Goal: Information Seeking & Learning: Learn about a topic

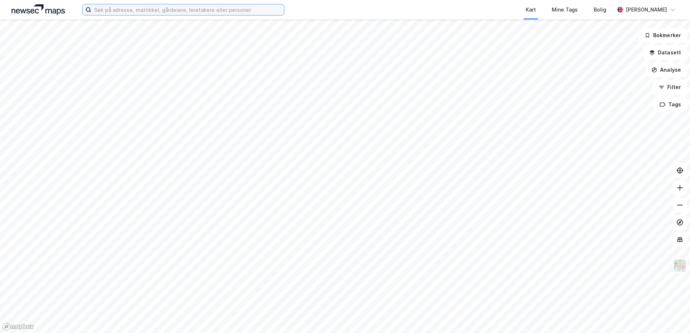
click at [188, 9] on input at bounding box center [187, 9] width 193 height 11
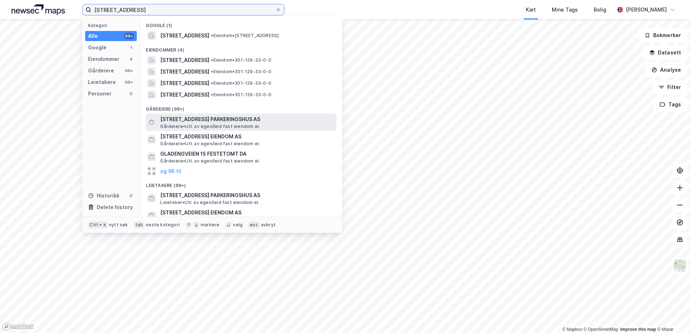
type input "[STREET_ADDRESS]"
click at [233, 127] on span "Gårdeiere • Utl. av egen/leid fast eiendom el." at bounding box center [210, 127] width 100 height 6
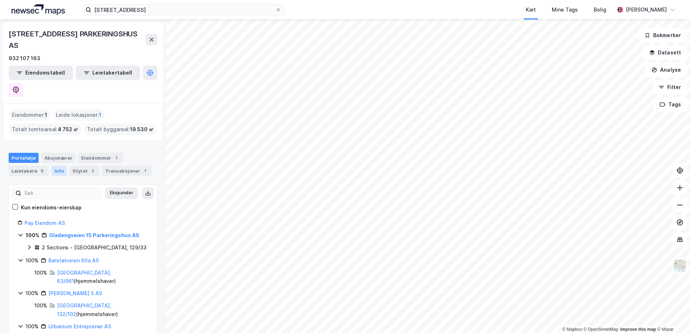
click at [57, 166] on div "Info" at bounding box center [59, 171] width 15 height 10
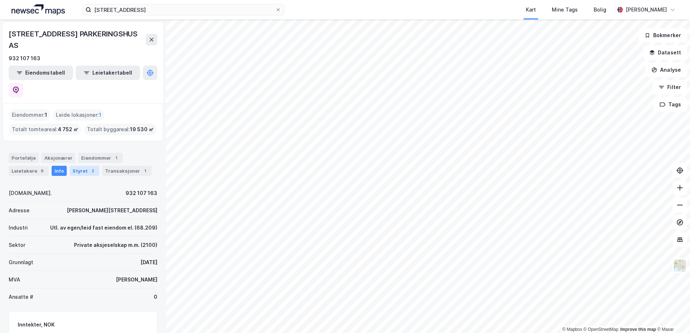
click at [85, 166] on div "Styret 2" at bounding box center [85, 171] width 30 height 10
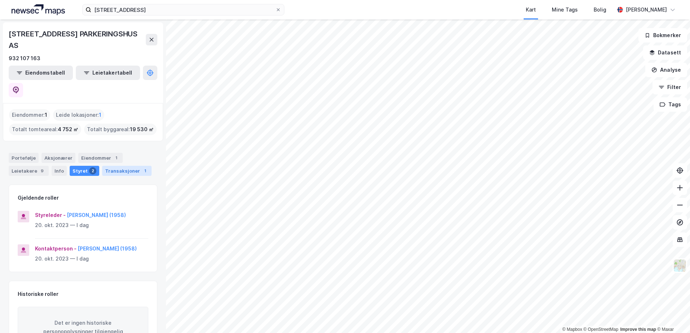
click at [105, 166] on div "Transaksjoner 1" at bounding box center [126, 171] width 49 height 10
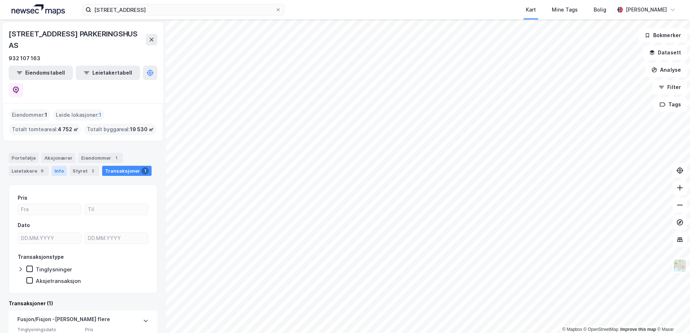
click at [58, 166] on div "Info" at bounding box center [59, 171] width 15 height 10
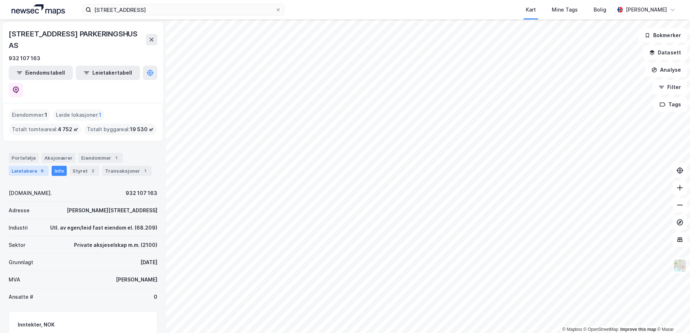
click at [40, 167] on div "9" at bounding box center [42, 170] width 7 height 7
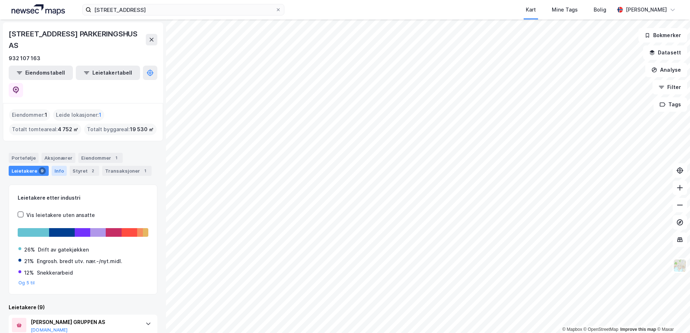
click at [55, 166] on div "Info" at bounding box center [59, 171] width 15 height 10
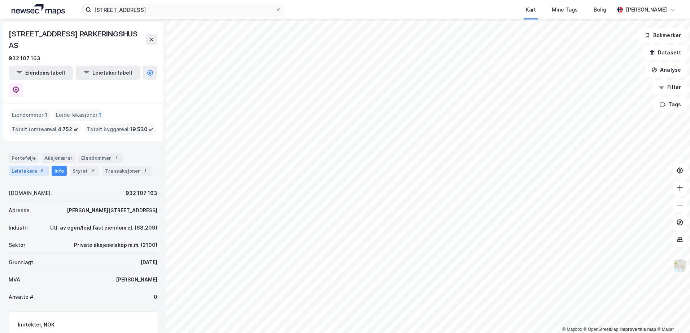
click at [42, 167] on div "9" at bounding box center [42, 170] width 7 height 7
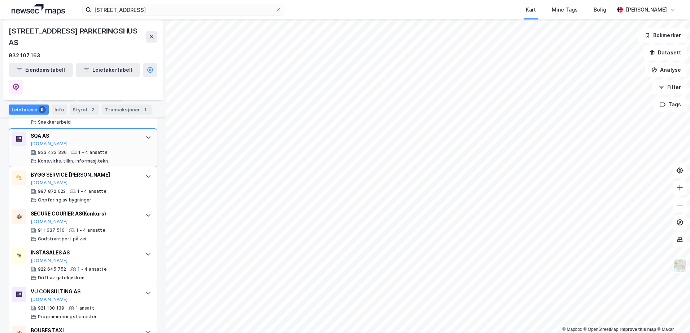
scroll to position [332, 0]
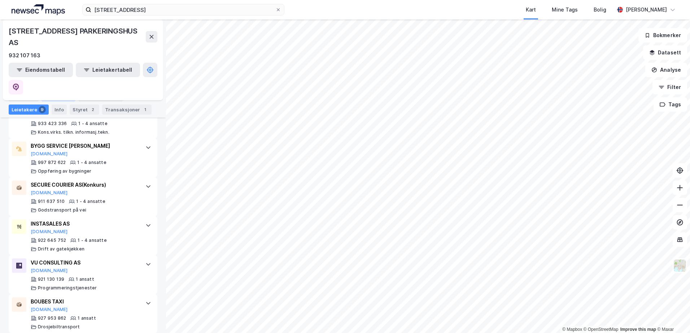
click at [66, 99] on div "Aksjonærer" at bounding box center [58, 97] width 34 height 10
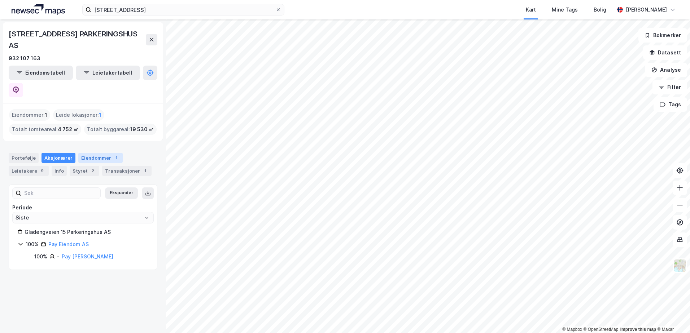
click at [80, 153] on div "Eiendommer 1" at bounding box center [100, 158] width 44 height 10
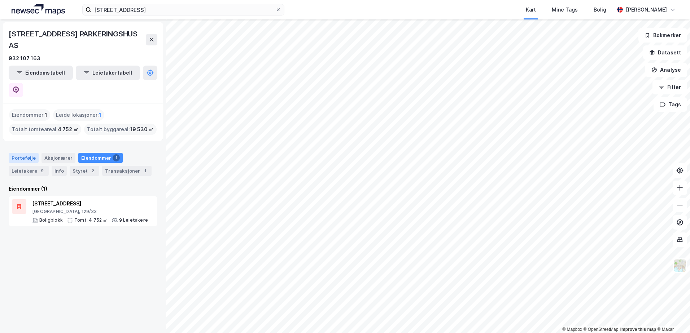
click at [30, 153] on div "Portefølje" at bounding box center [24, 158] width 30 height 10
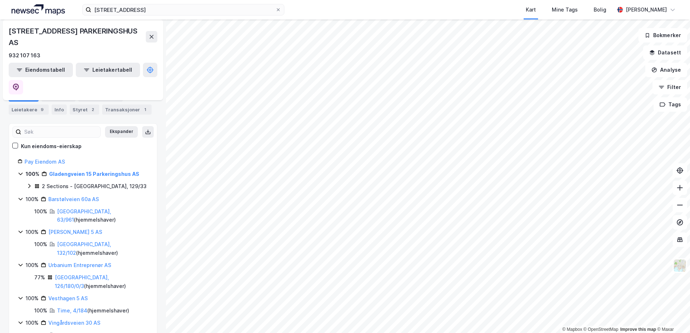
scroll to position [72, 0]
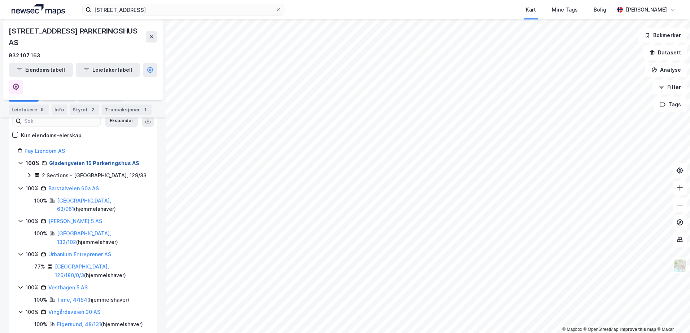
click at [100, 160] on link "Gladengveien 15 Parkeringshus AS" at bounding box center [94, 163] width 90 height 6
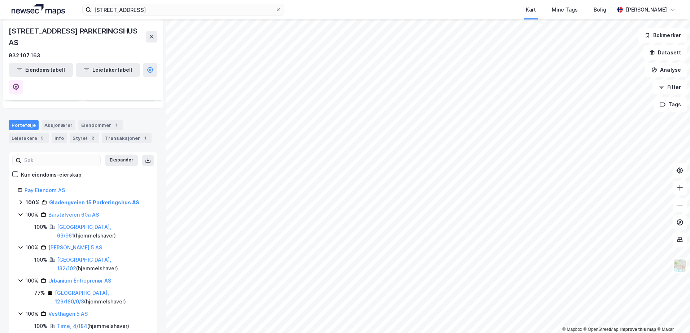
scroll to position [0, 0]
